Goal: Information Seeking & Learning: Learn about a topic

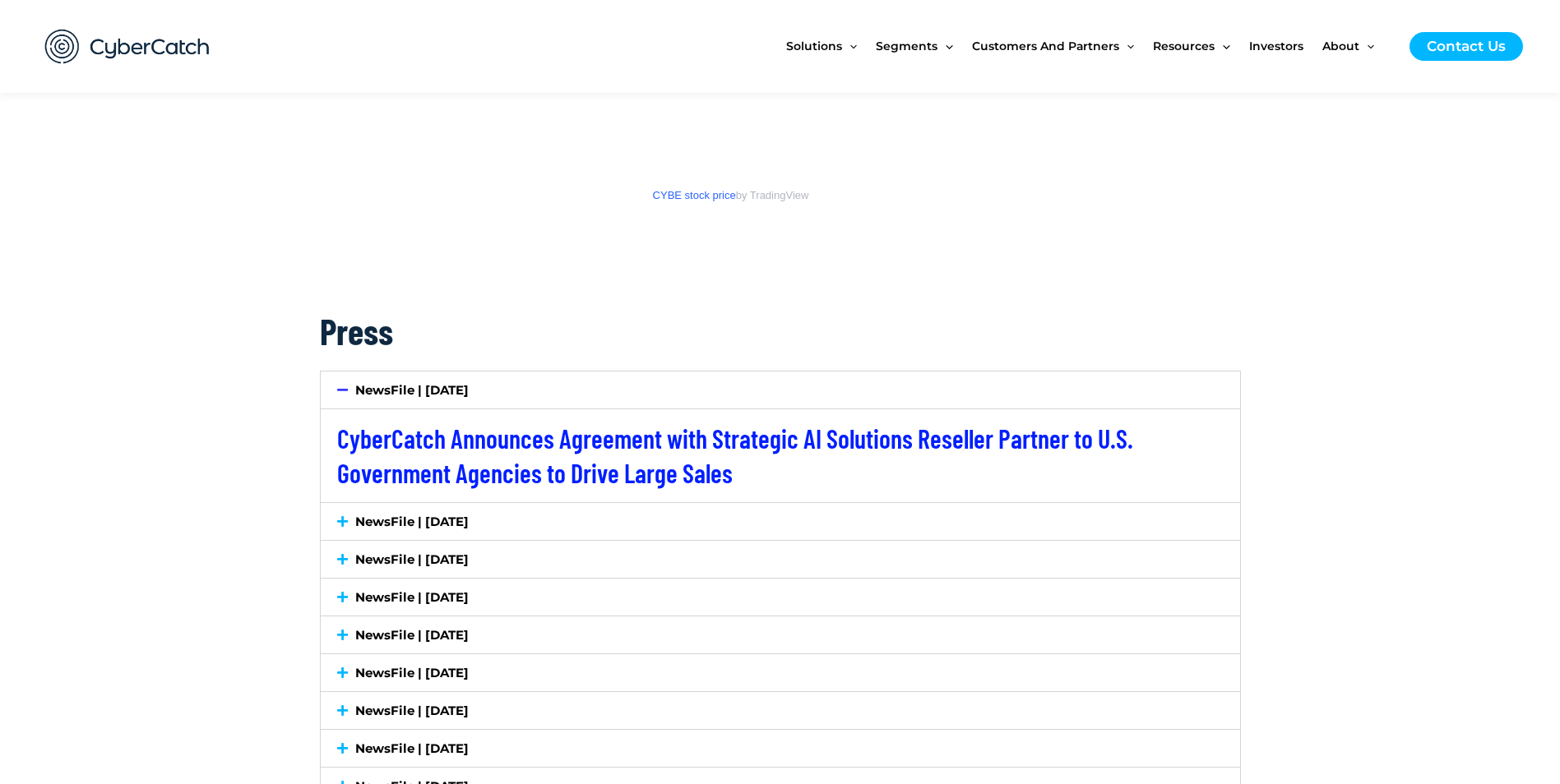
scroll to position [2548, 0]
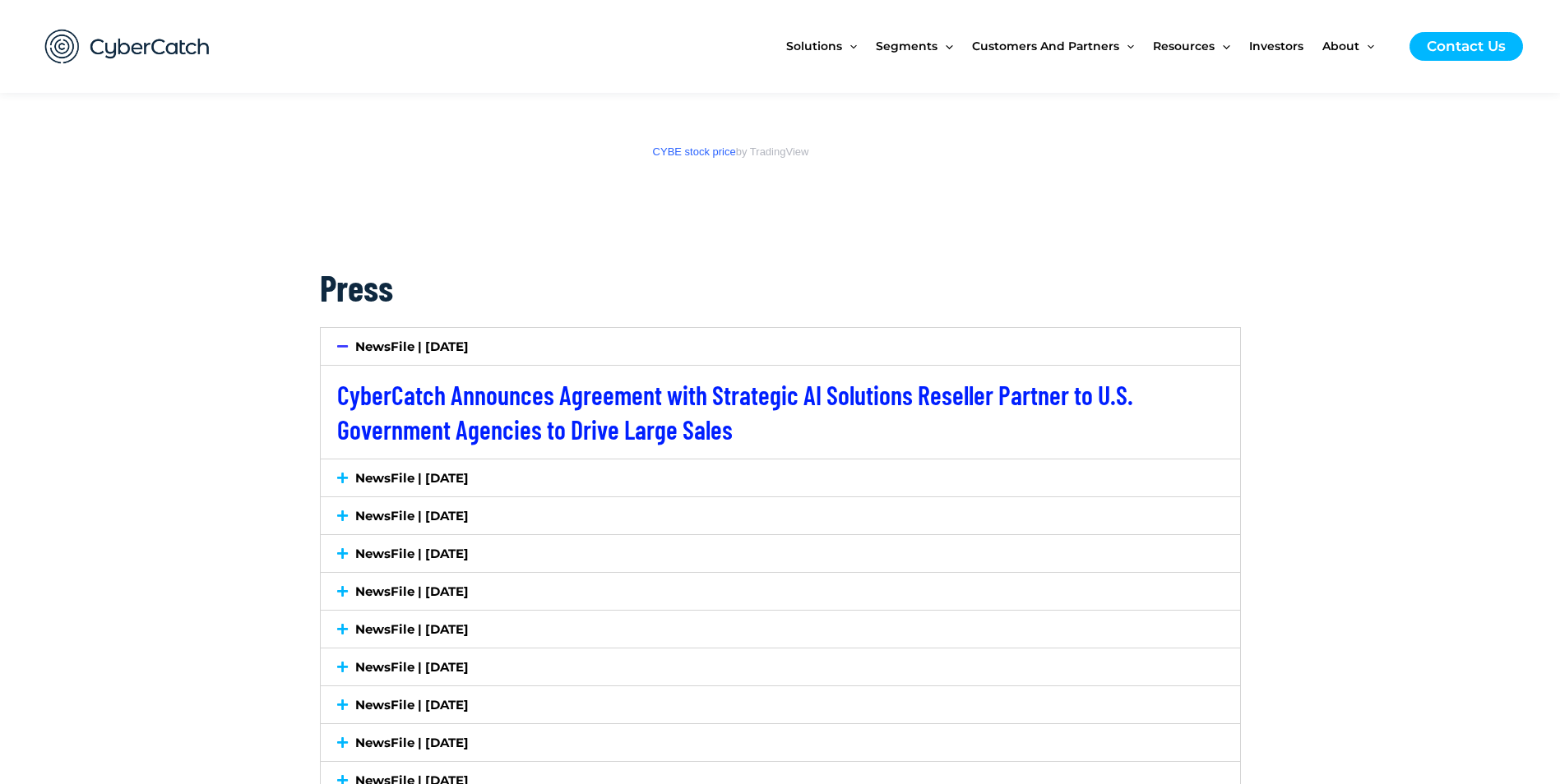
click at [340, 480] on icon at bounding box center [342, 478] width 11 height 13
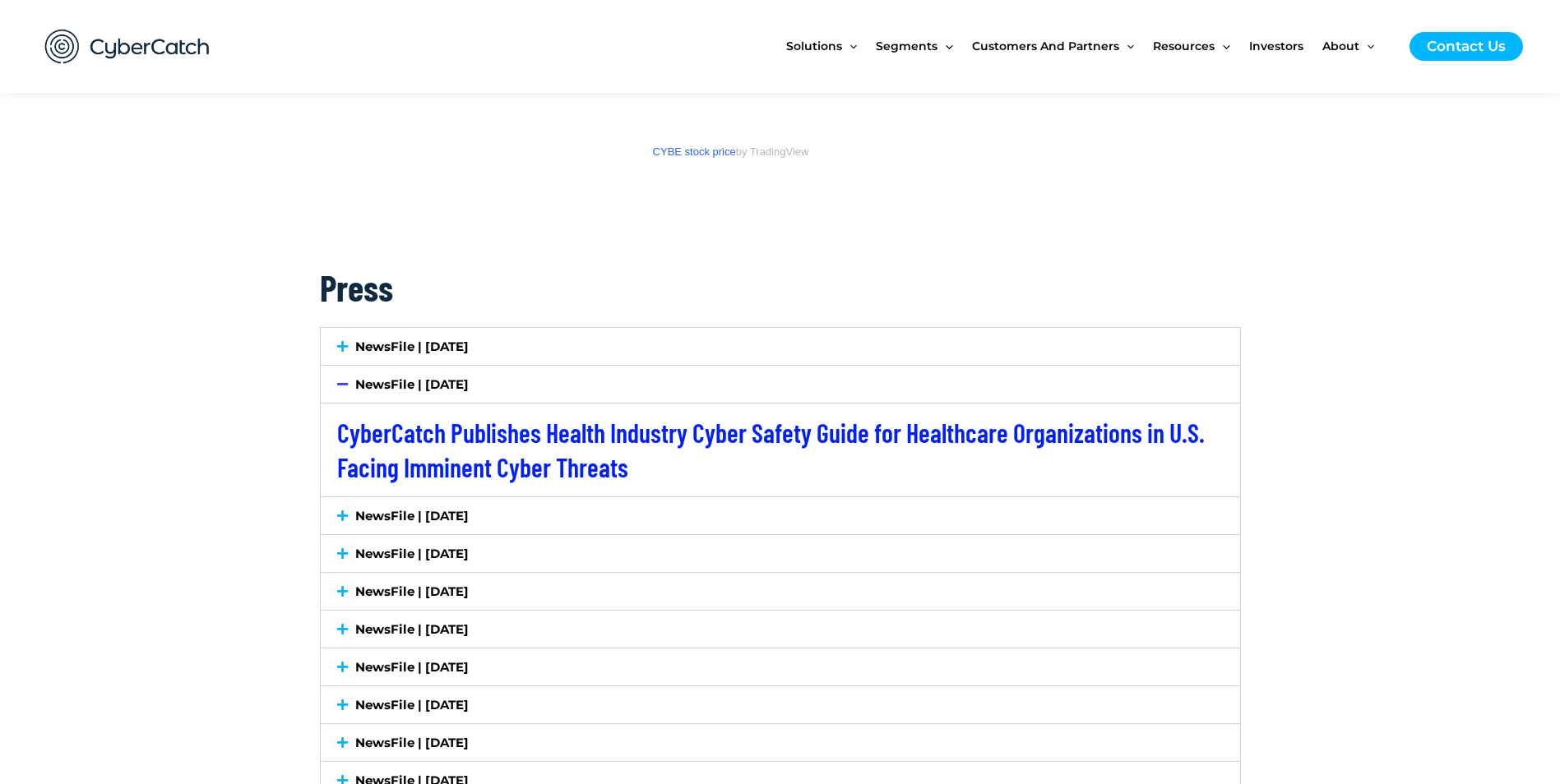
click at [336, 513] on div "NewsFile | [DATE]" at bounding box center [780, 515] width 919 height 37
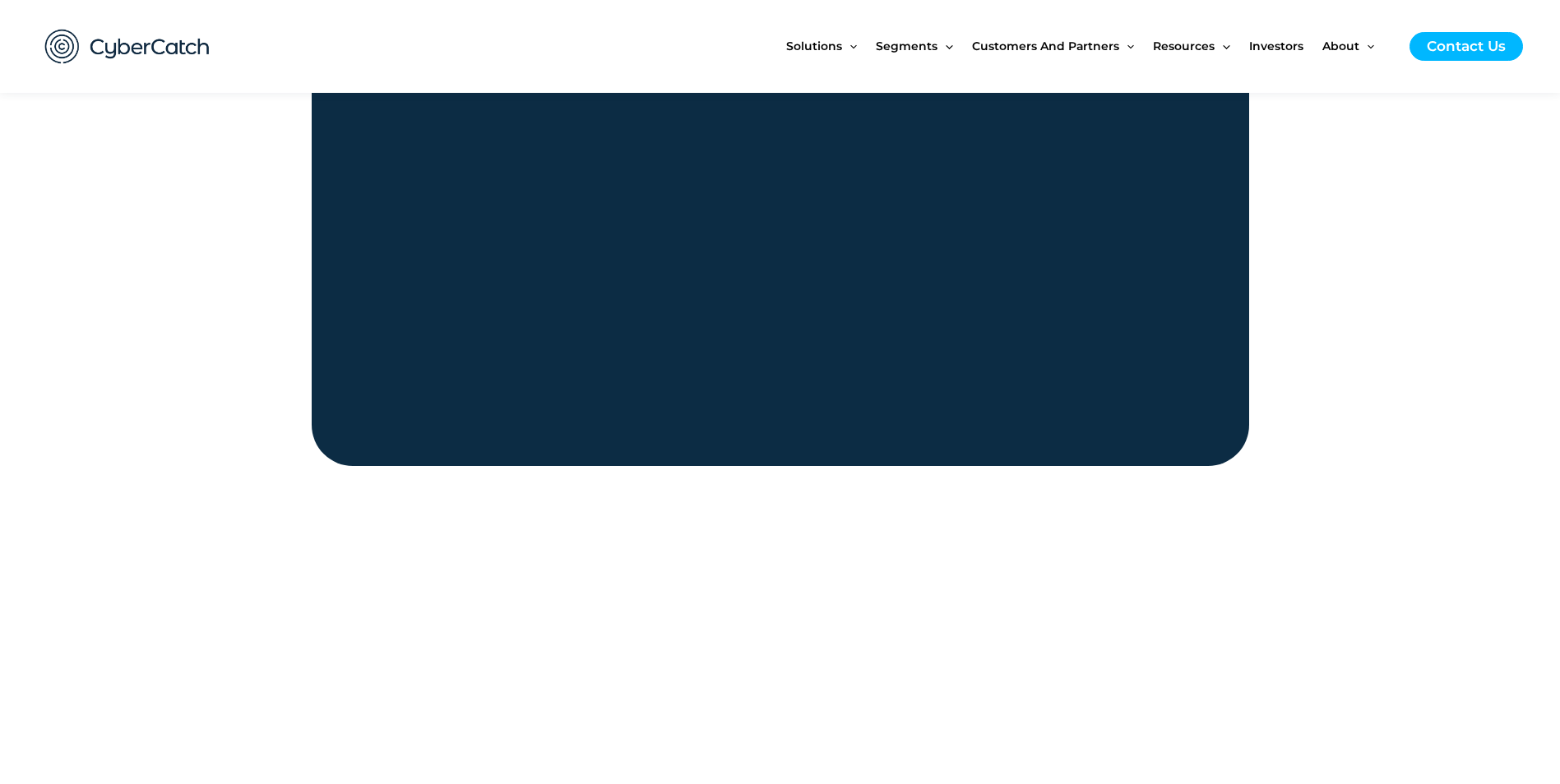
scroll to position [1480, 0]
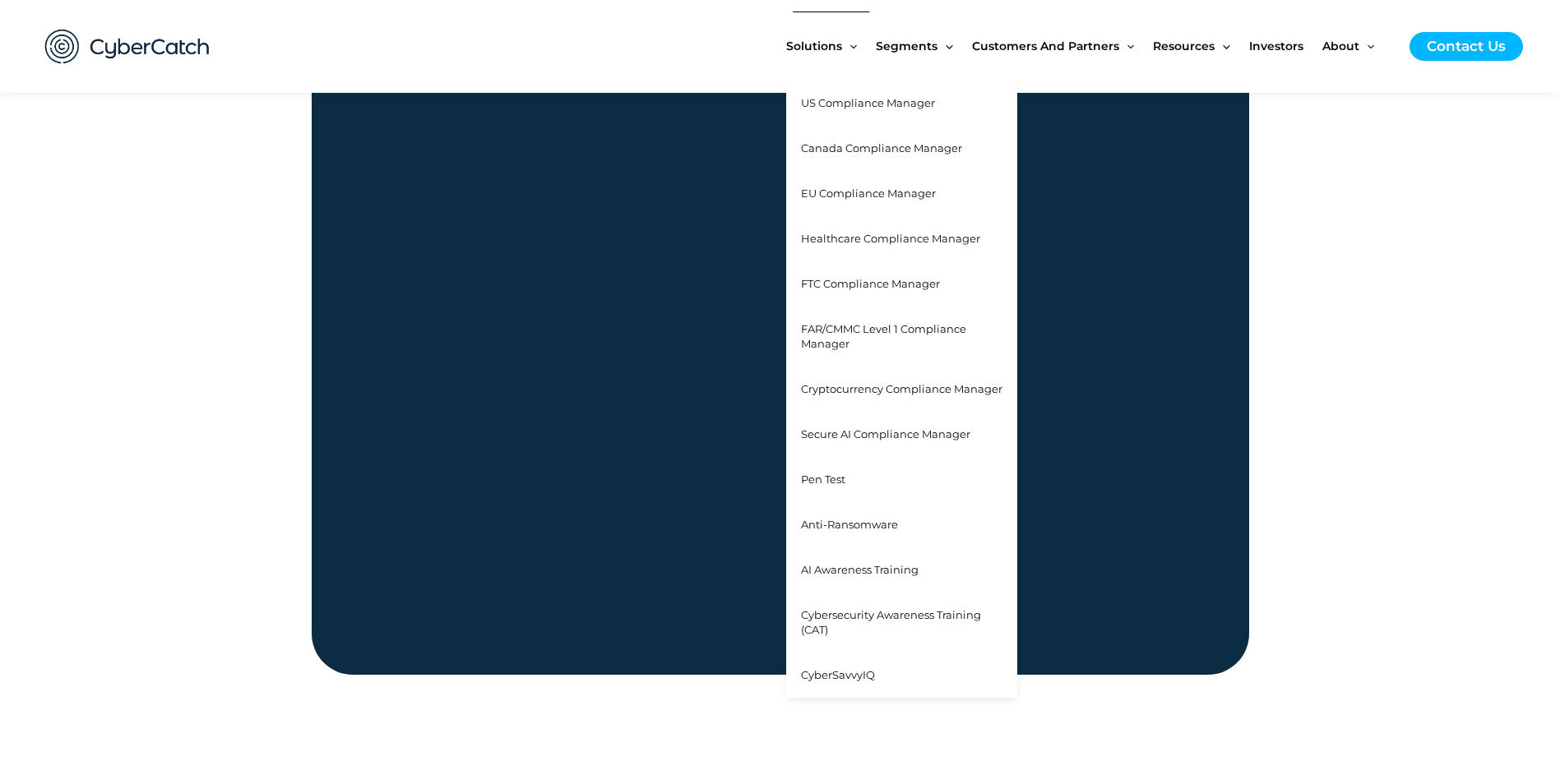
click at [859, 195] on span "EU Compliance Manager" at bounding box center [868, 193] width 135 height 13
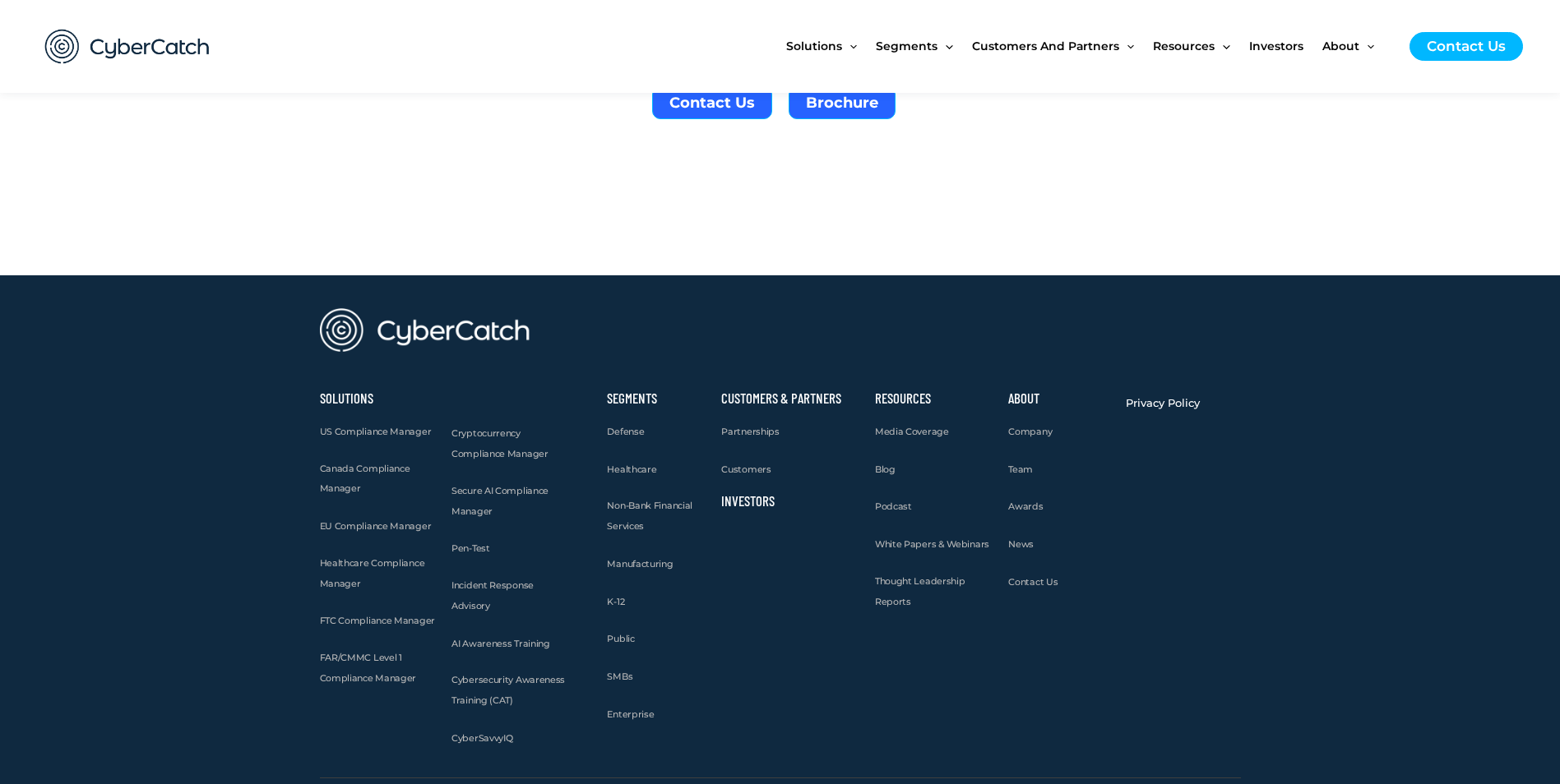
scroll to position [5410, 0]
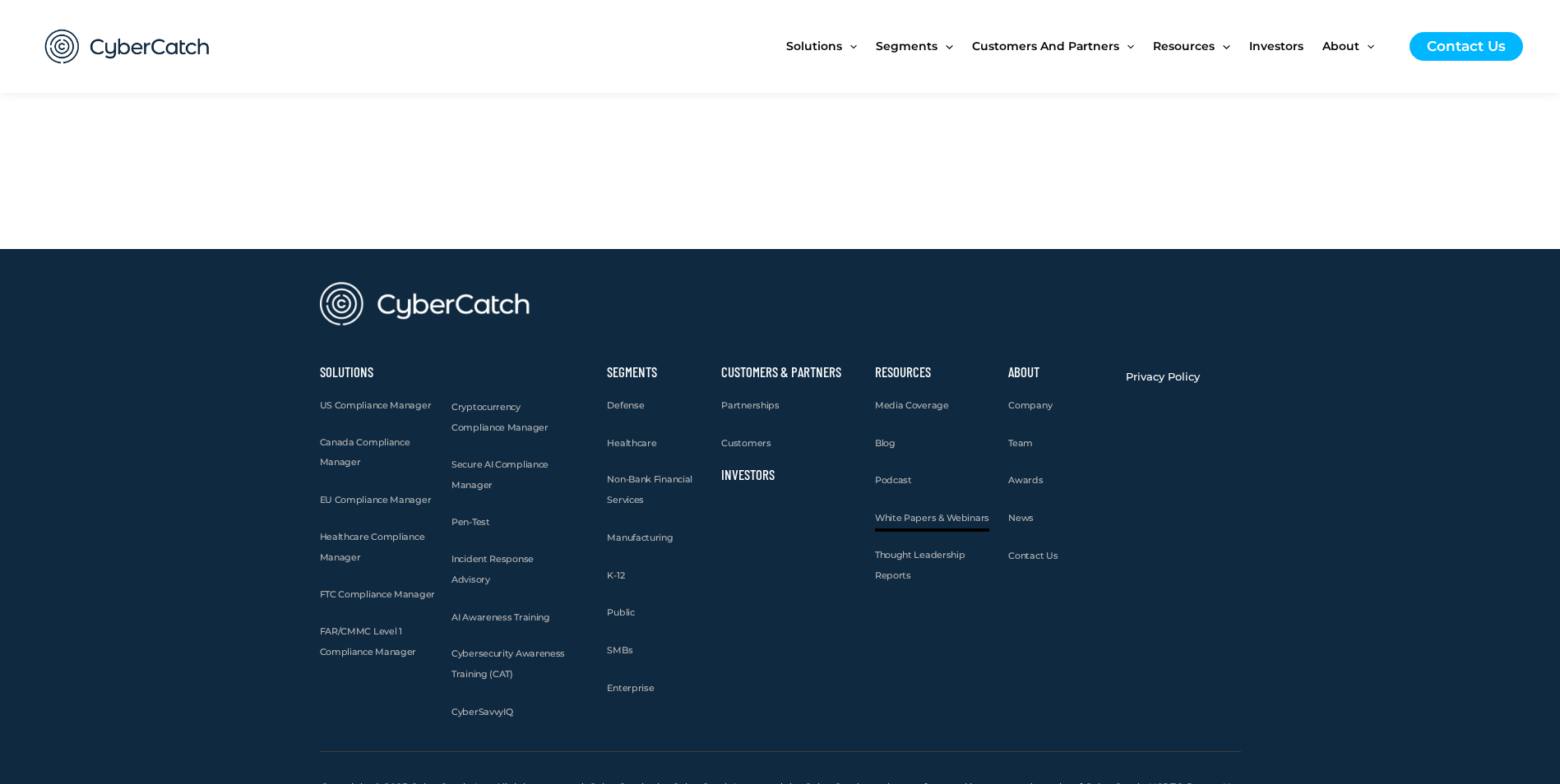
click at [910, 513] on span "White Papers & Webinars" at bounding box center [933, 518] width 114 height 12
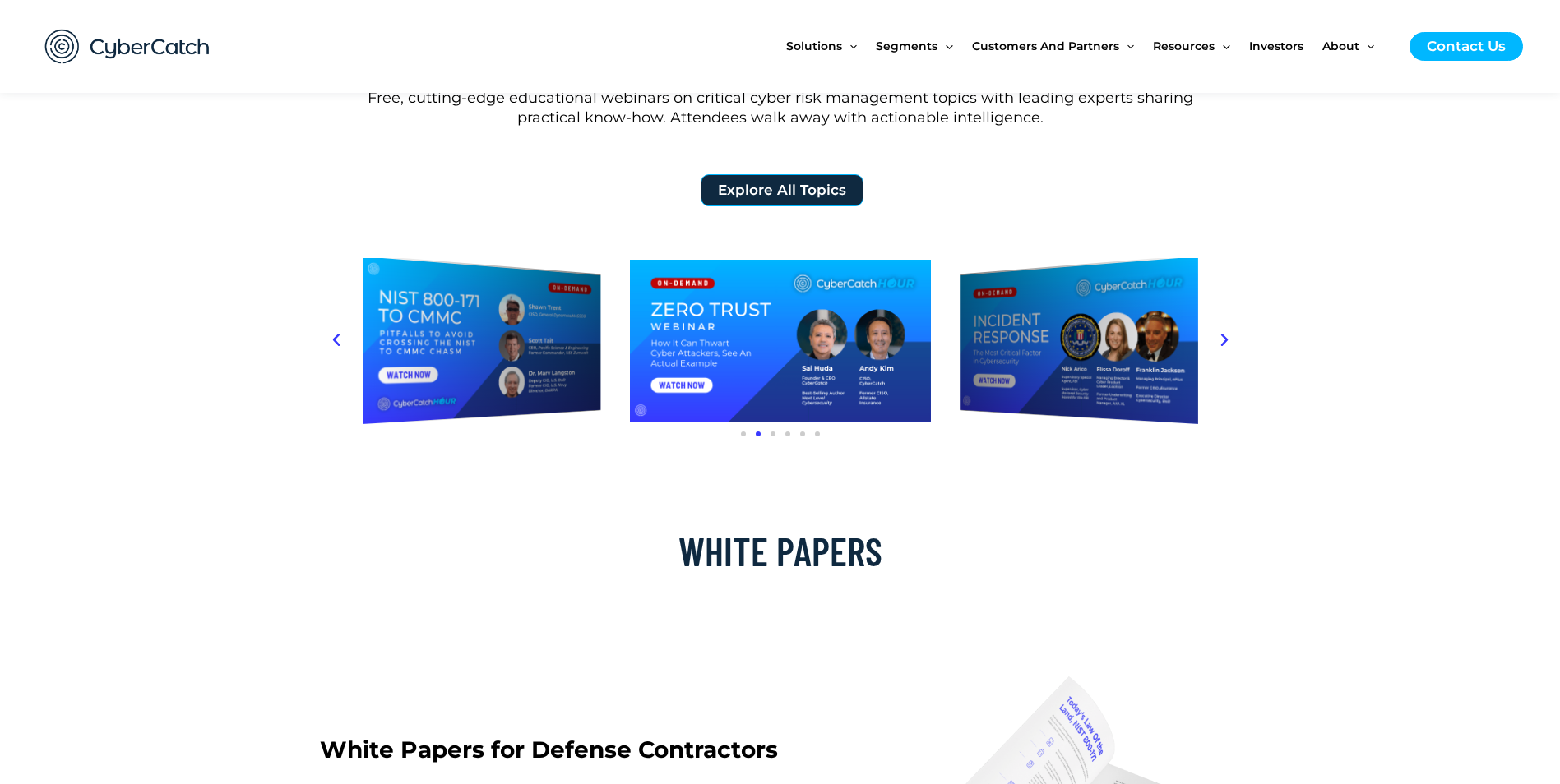
scroll to position [575, 0]
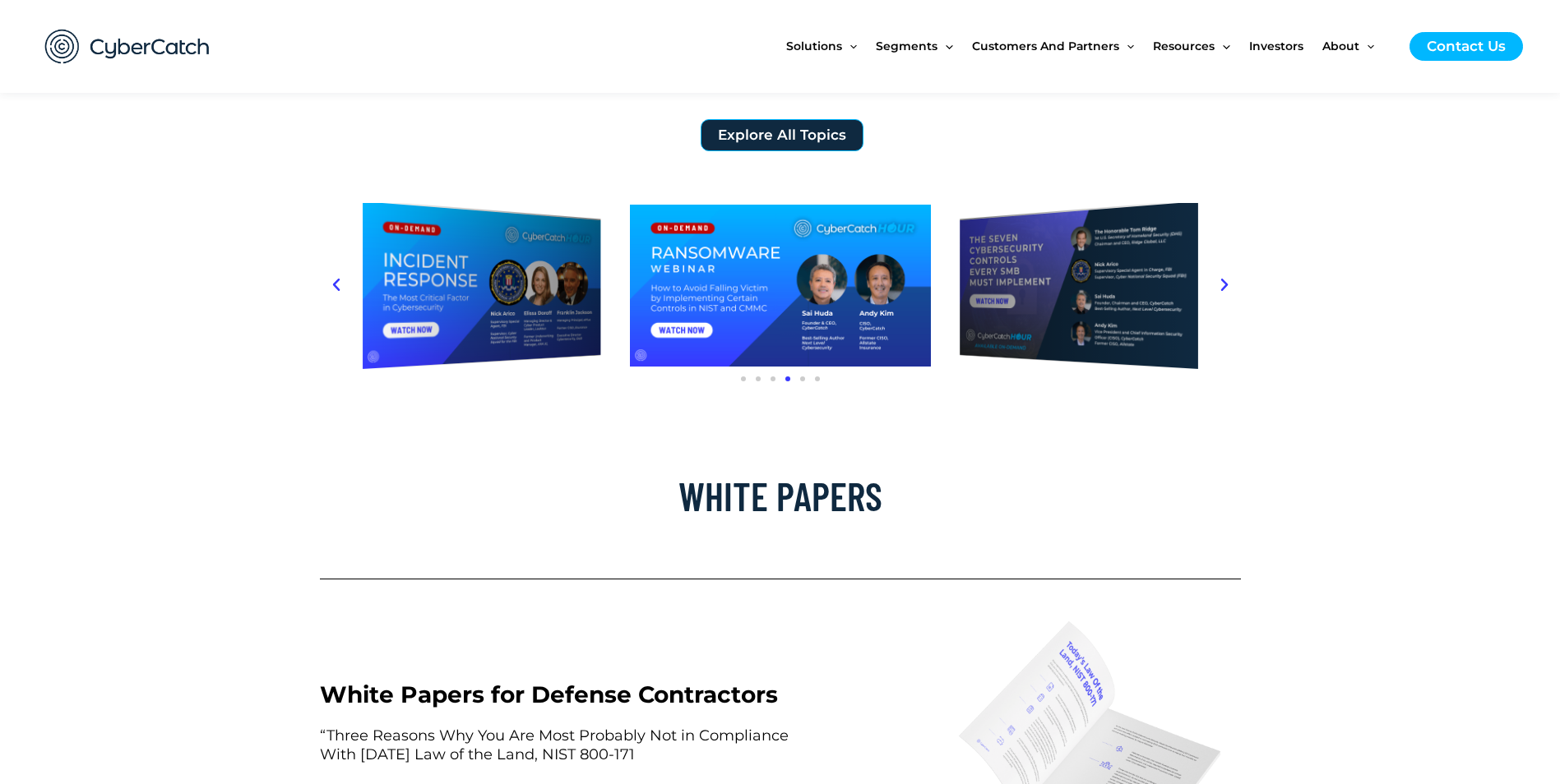
click at [803, 292] on div at bounding box center [780, 285] width 301 height 164
